Goal: Navigation & Orientation: Find specific page/section

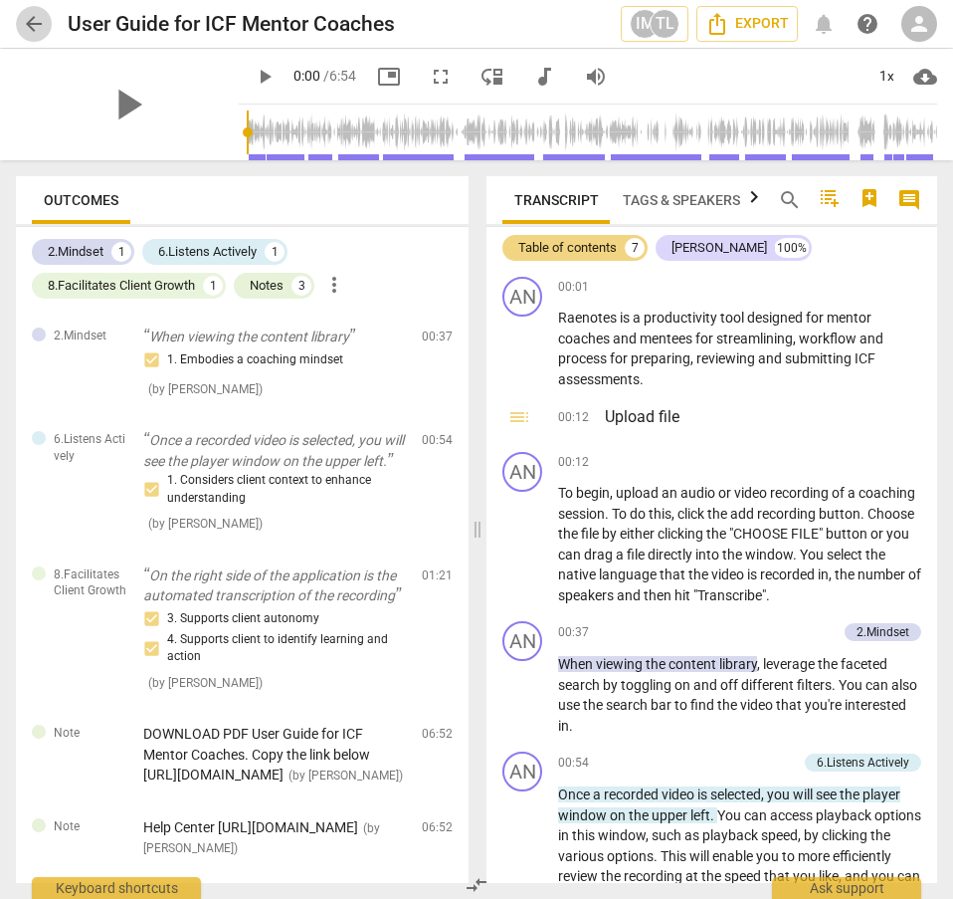
click at [20, 17] on span "arrow_back" at bounding box center [34, 24] width 36 height 24
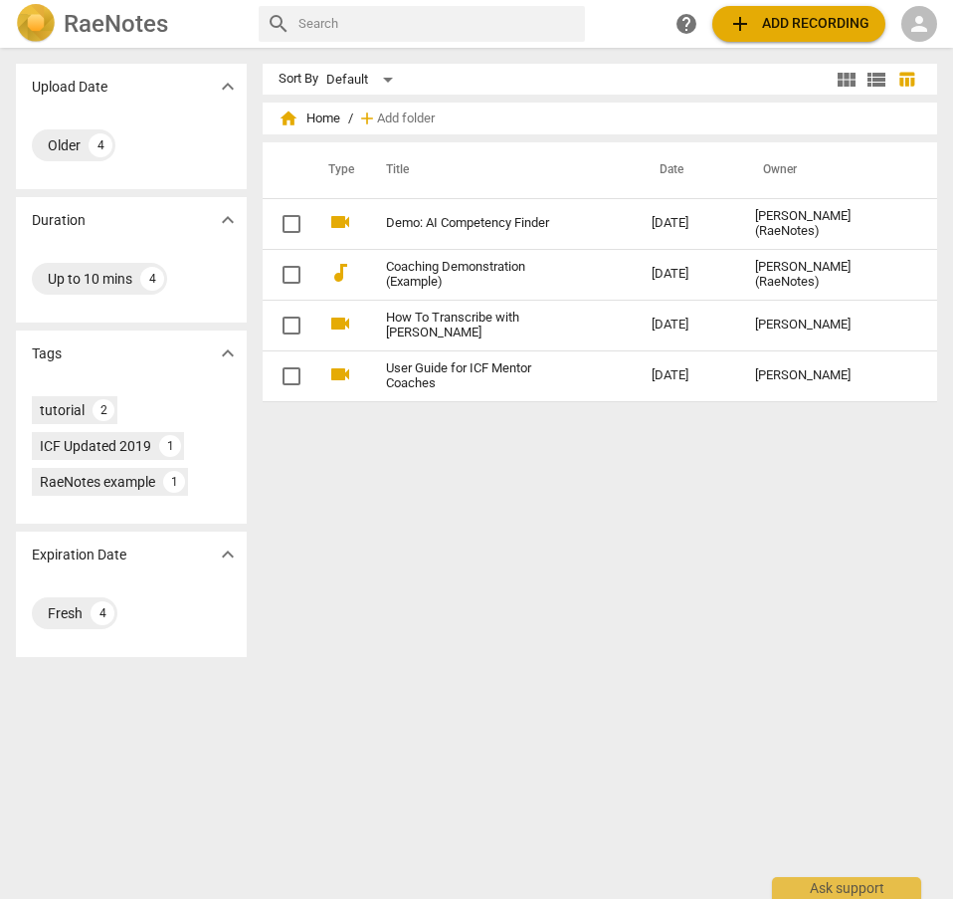
click at [106, 22] on h2 "RaeNotes" at bounding box center [116, 24] width 104 height 28
click at [685, 24] on span "help" at bounding box center [687, 24] width 24 height 24
